Goal: Download file/media

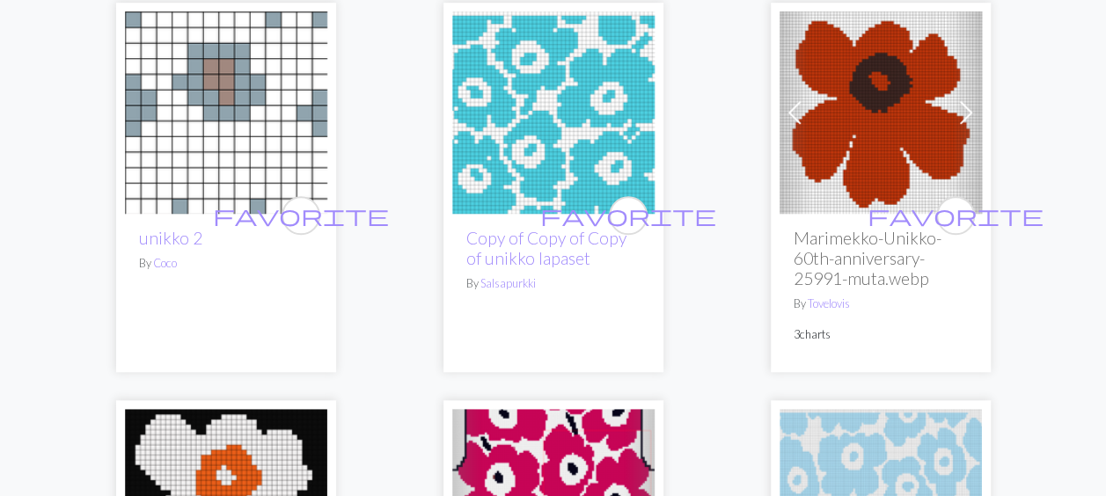
scroll to position [3934, 0]
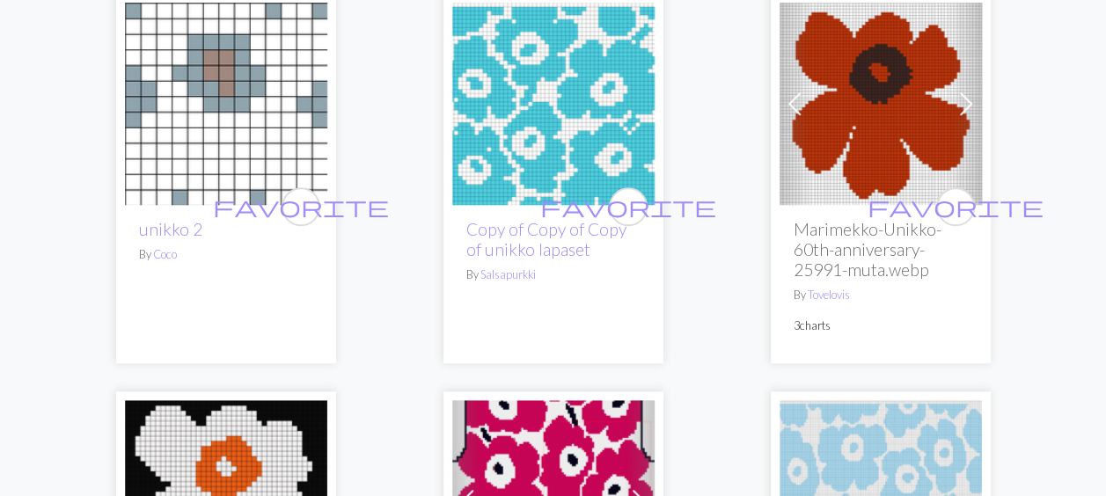
click at [871, 88] on img at bounding box center [881, 104] width 202 height 202
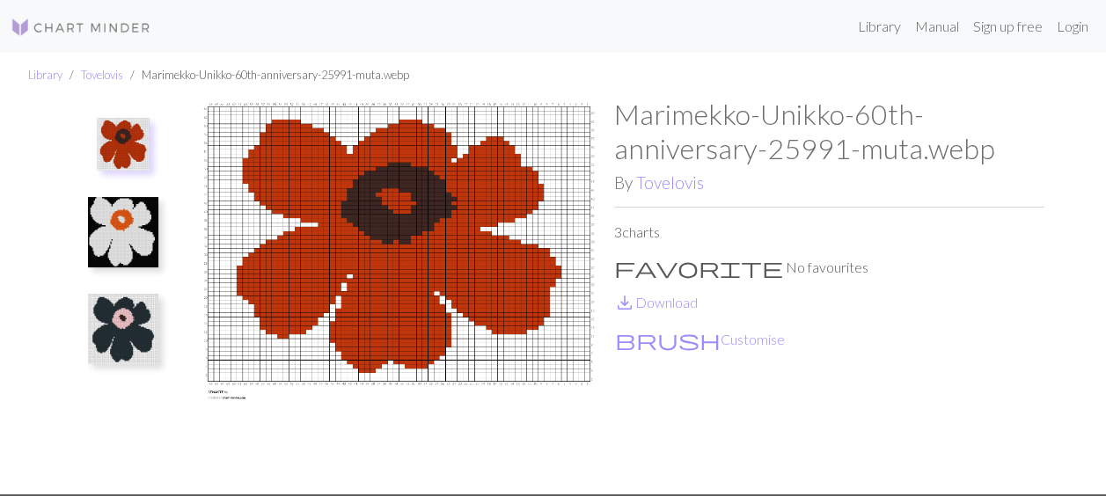
click at [123, 318] on img at bounding box center [123, 329] width 70 height 70
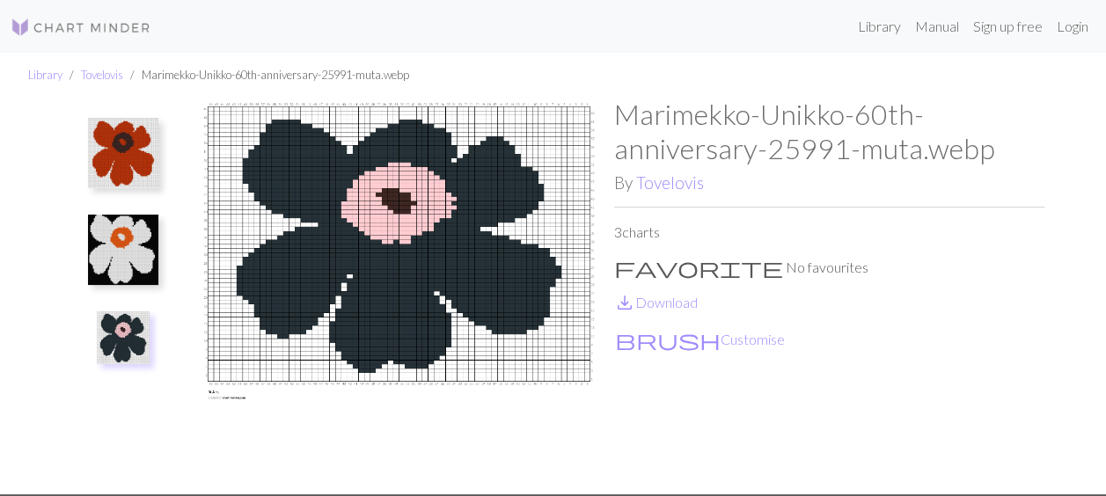
click at [134, 116] on button at bounding box center [123, 153] width 93 height 83
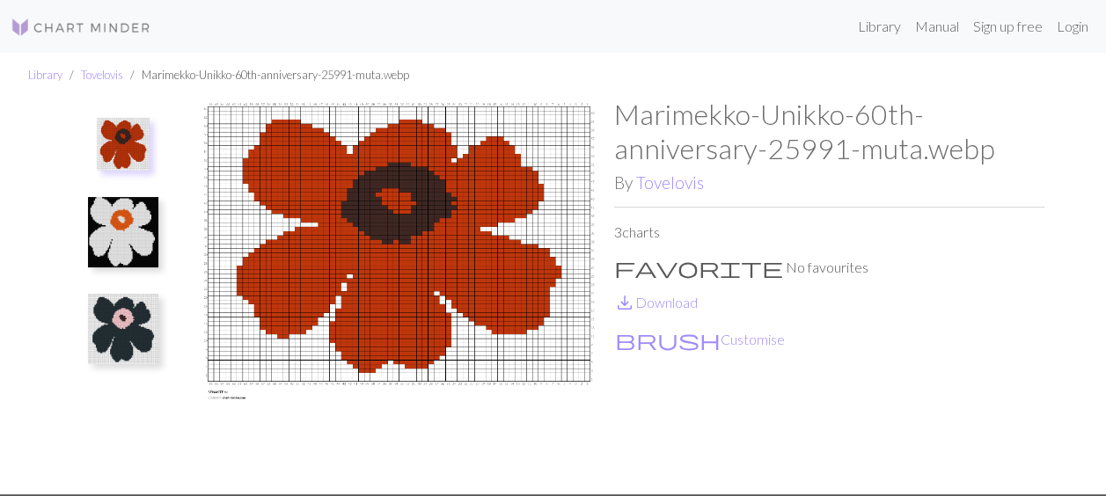
click at [136, 342] on img at bounding box center [123, 329] width 70 height 70
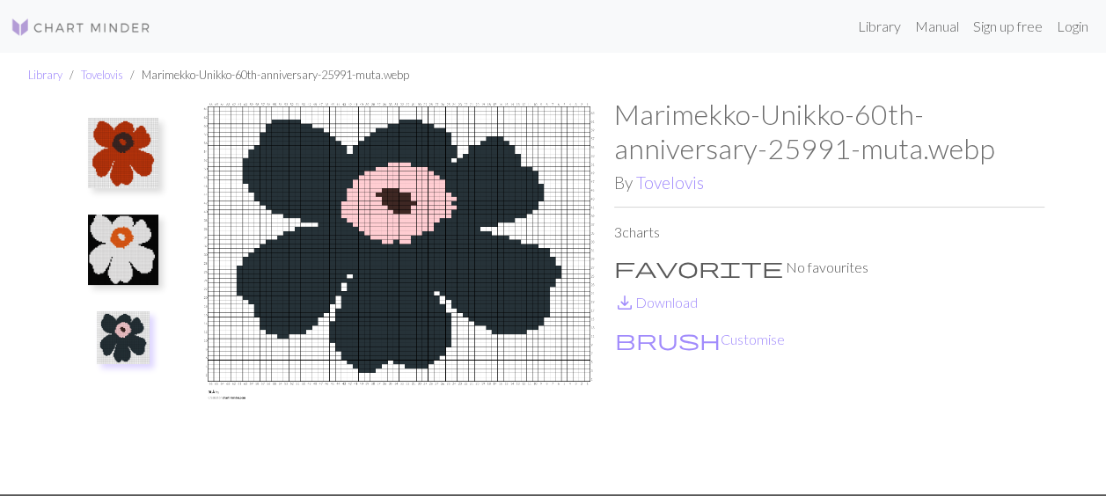
click at [136, 342] on img at bounding box center [123, 338] width 53 height 53
click at [336, 301] on img at bounding box center [399, 296] width 430 height 397
click at [684, 305] on link "save_alt Download" at bounding box center [656, 302] width 84 height 17
click at [978, 365] on div "Marimekko-Unikko-60th-anniversary-25991-muta.webp By Tovelovis 3 charts favorit…" at bounding box center [829, 296] width 430 height 397
